Goal: Check status: Check status

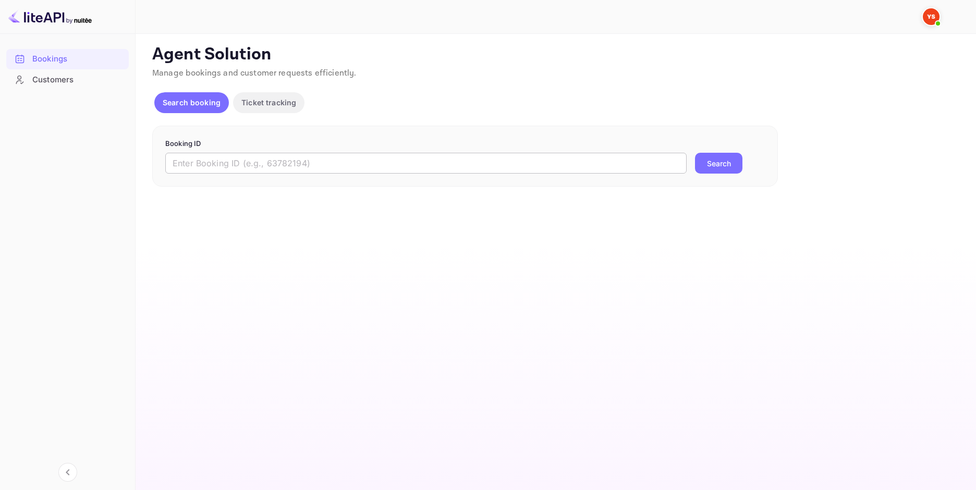
click at [295, 167] on input "text" at bounding box center [425, 163] width 521 height 21
paste input "9447275"
type input "9447275"
click at [741, 174] on div "Search" at bounding box center [718, 163] width 47 height 21
click at [726, 167] on button "Search" at bounding box center [718, 163] width 47 height 21
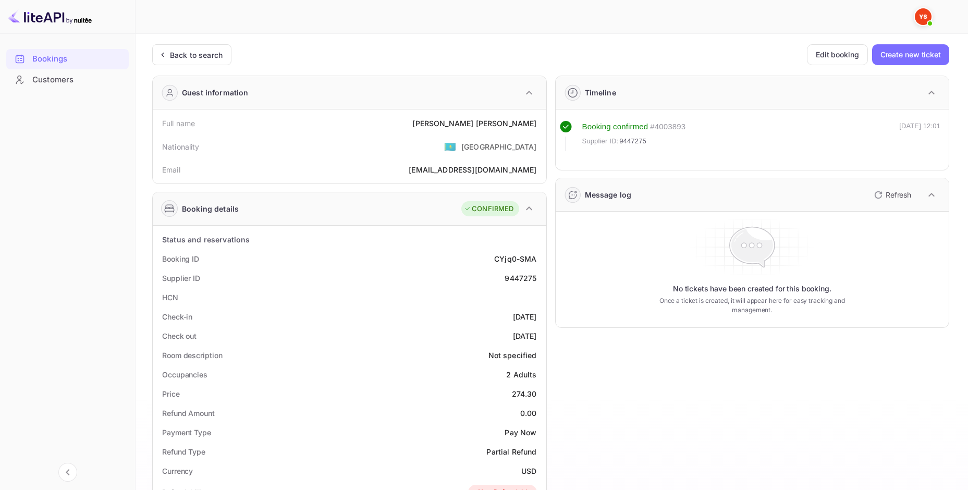
click at [518, 125] on div "[PERSON_NAME]" at bounding box center [474, 123] width 124 height 11
copy div "[PERSON_NAME]"
click at [523, 392] on div "274.30" at bounding box center [524, 393] width 25 height 11
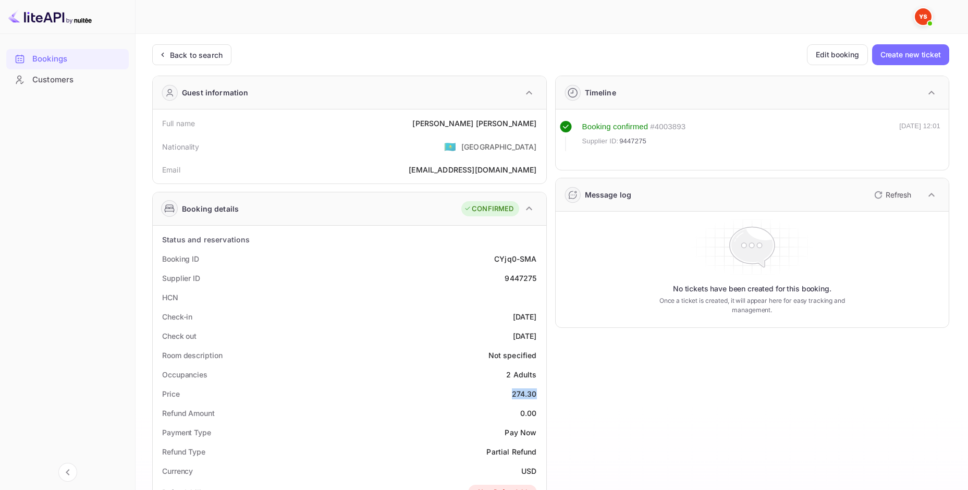
click at [523, 392] on div "274.30" at bounding box center [524, 393] width 25 height 11
copy div "274.30"
click at [535, 471] on div "USD" at bounding box center [528, 471] width 15 height 11
click at [530, 472] on div "USD" at bounding box center [528, 471] width 15 height 11
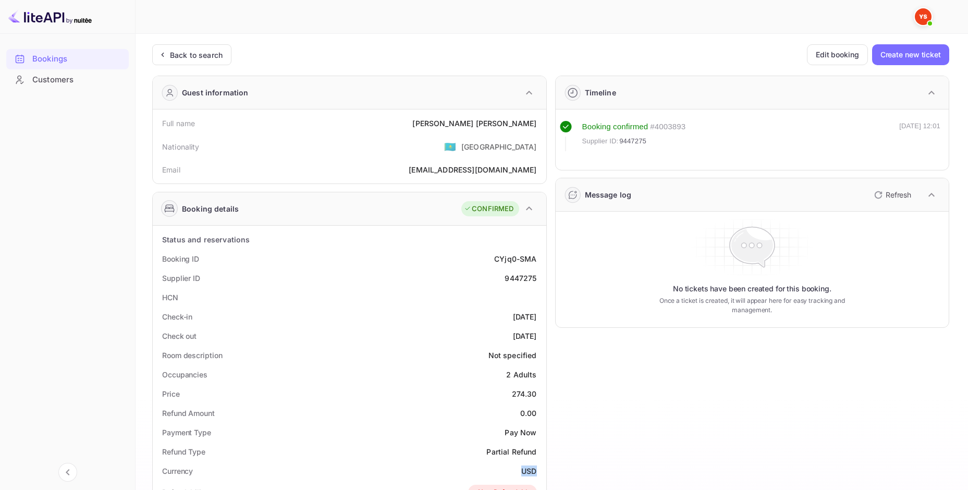
click at [530, 472] on div "USD" at bounding box center [528, 471] width 15 height 11
copy div "USD"
